Goal: Find specific page/section: Find specific page/section

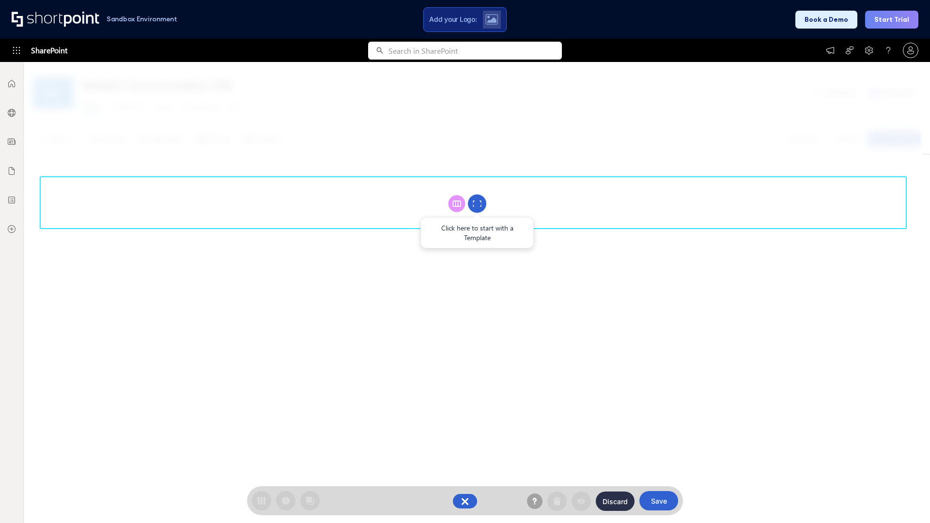
click at [477, 203] on circle at bounding box center [477, 204] width 18 height 18
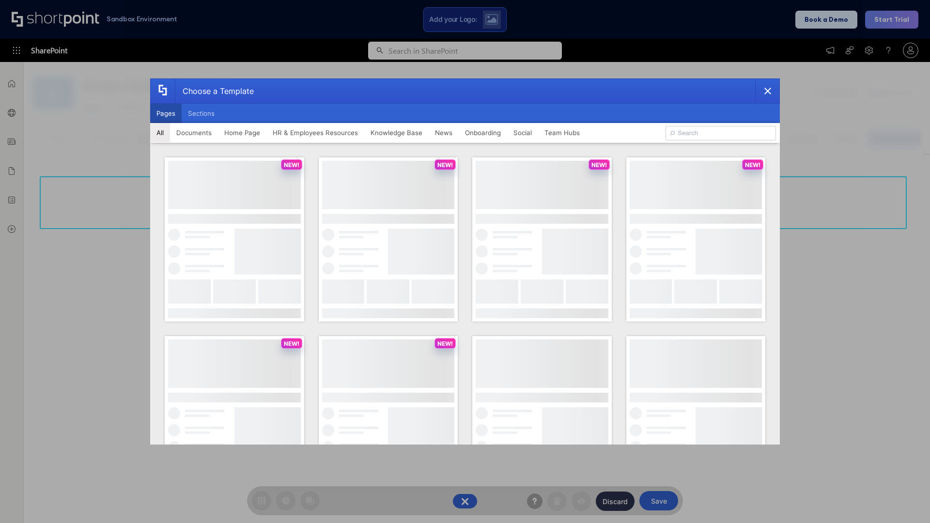
click at [166, 113] on button "Pages" at bounding box center [165, 113] width 31 height 19
type input "HR 2"
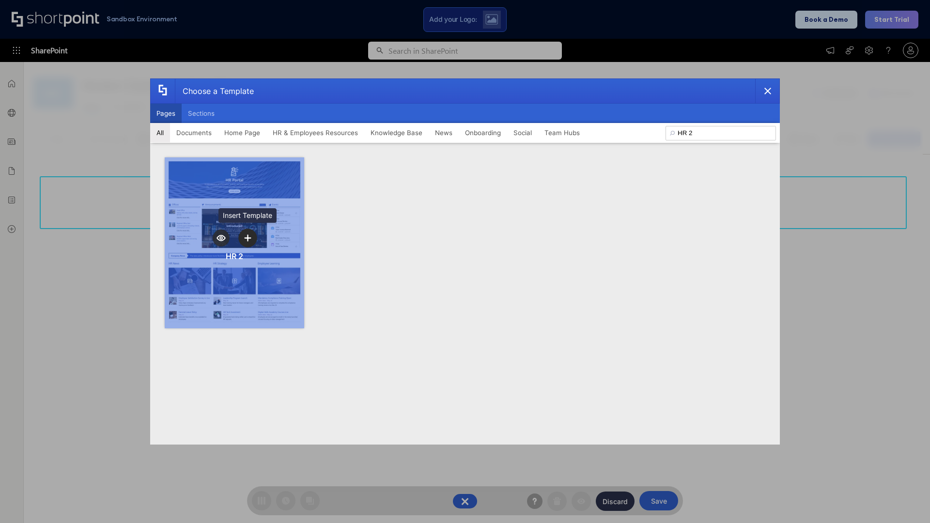
click at [247, 238] on icon "template selector" at bounding box center [247, 237] width 7 height 7
